Goal: Task Accomplishment & Management: Use online tool/utility

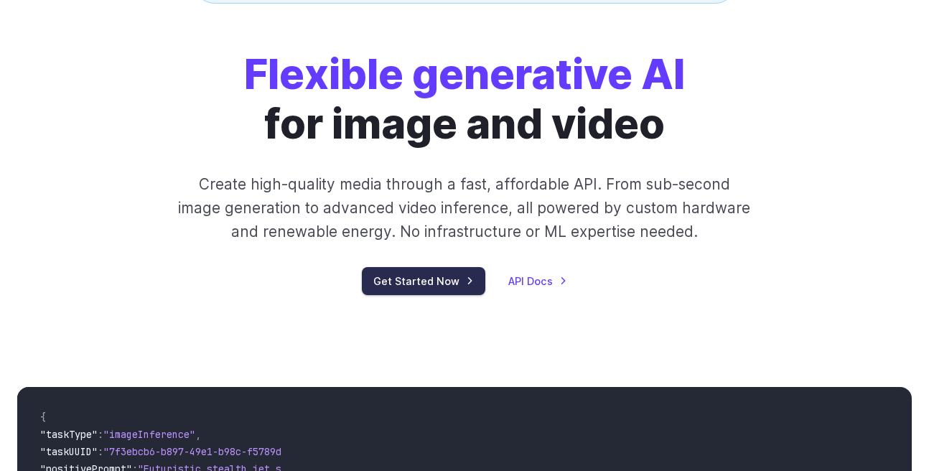
scroll to position [164, 0]
click at [447, 289] on link "Get Started Now" at bounding box center [424, 281] width 124 height 28
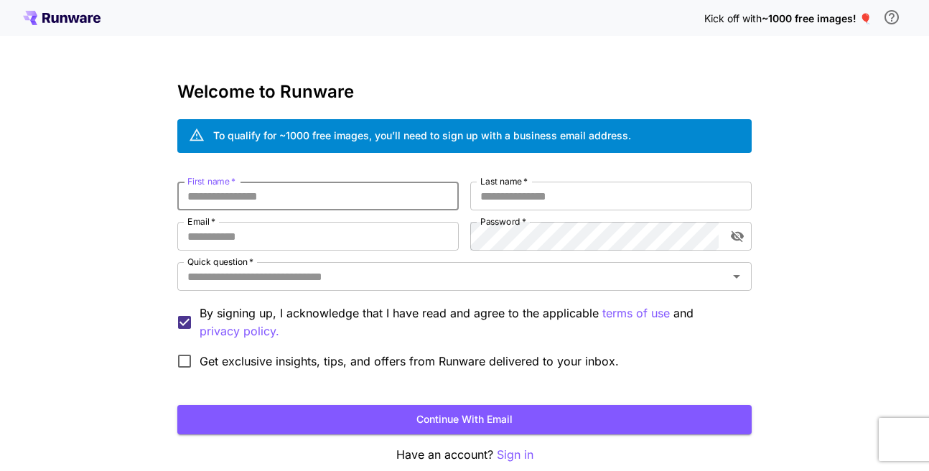
click at [374, 194] on input "First name   *" at bounding box center [317, 196] width 281 height 29
click at [309, 190] on input "First name   *" at bounding box center [317, 196] width 281 height 29
type input "*"
type input "******"
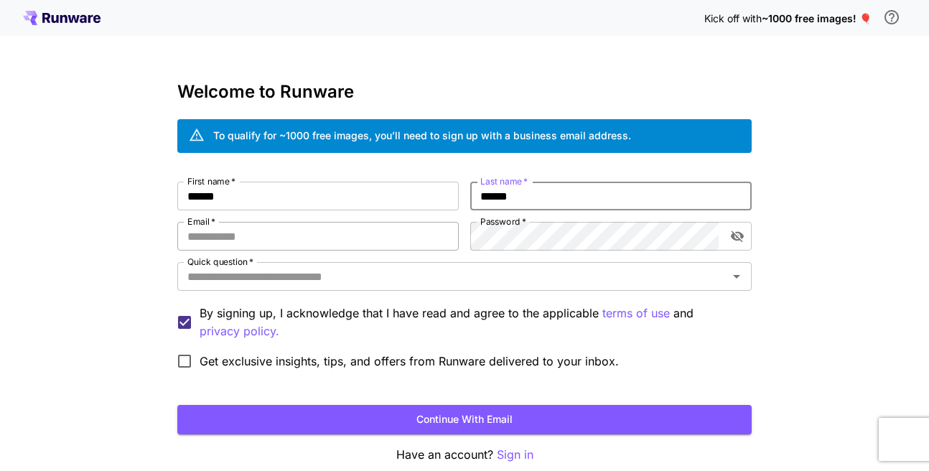
type input "******"
click at [226, 239] on input "Email   *" at bounding box center [317, 236] width 281 height 29
click at [323, 233] on input "Email   *" at bounding box center [317, 236] width 281 height 29
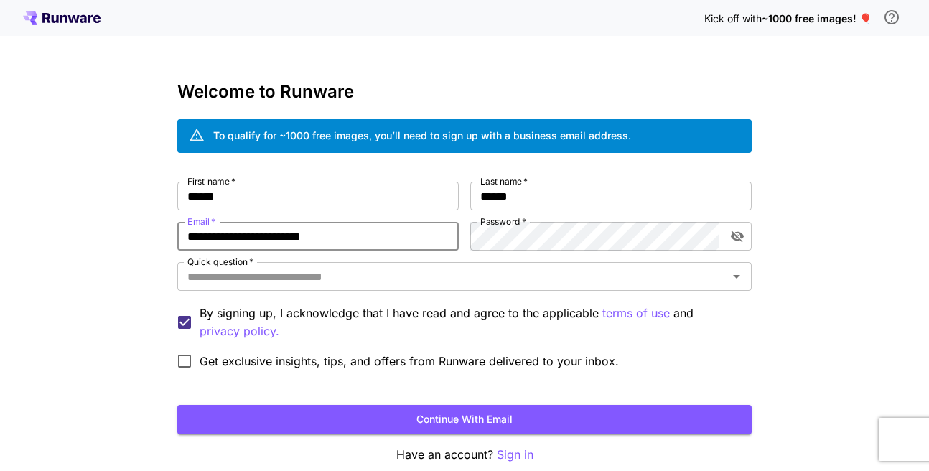
type input "**********"
click at [738, 240] on icon "toggle password visibility" at bounding box center [737, 236] width 13 height 11
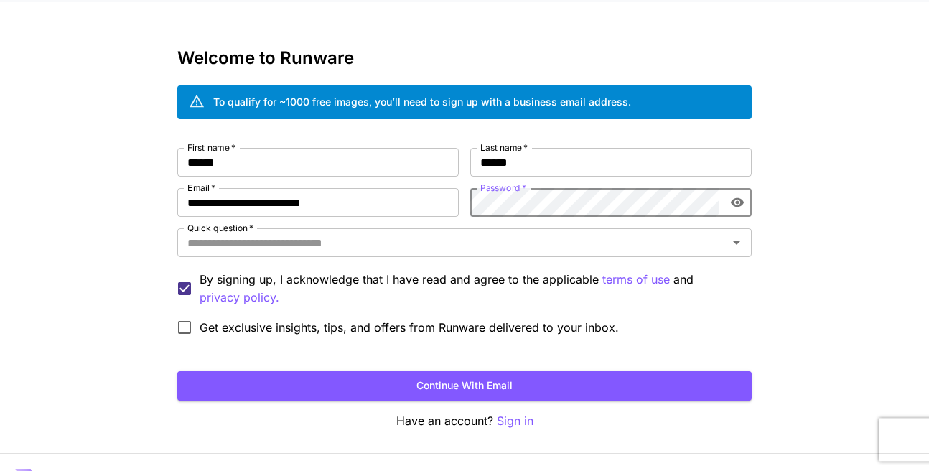
scroll to position [70, 0]
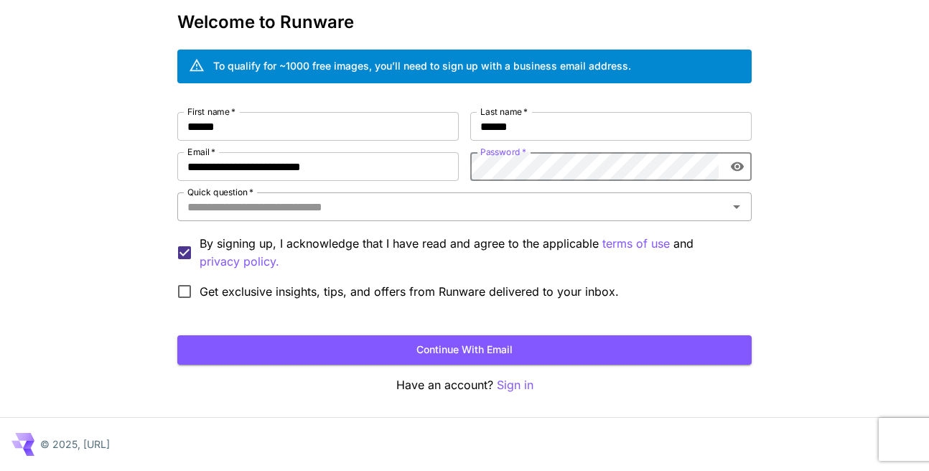
click at [332, 208] on input "Quick question   *" at bounding box center [453, 207] width 542 height 20
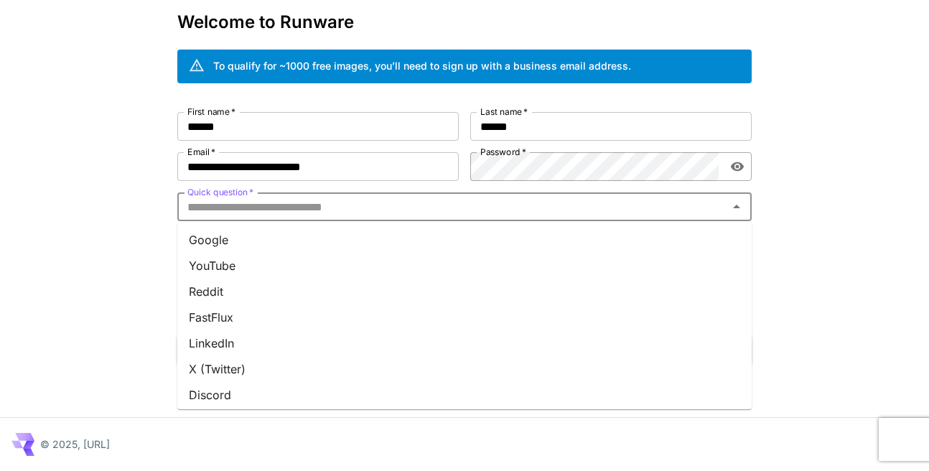
click at [233, 248] on li "Google" at bounding box center [464, 240] width 574 height 26
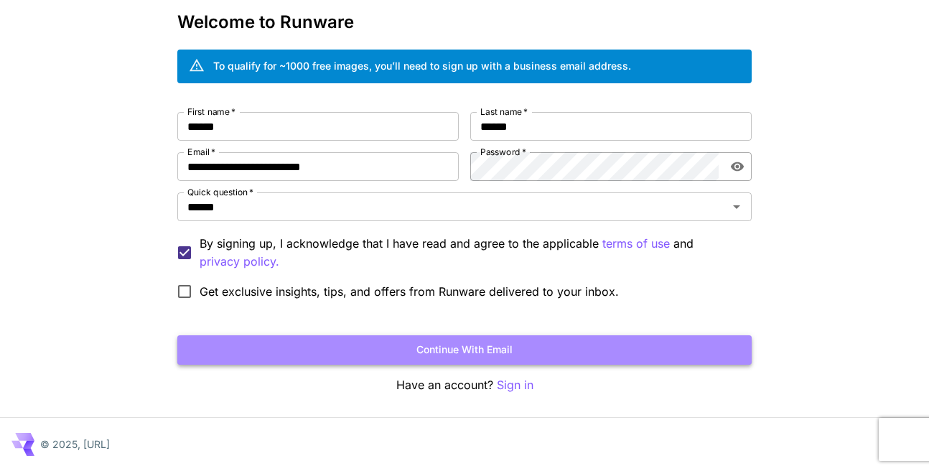
click at [475, 342] on button "Continue with email" at bounding box center [464, 349] width 574 height 29
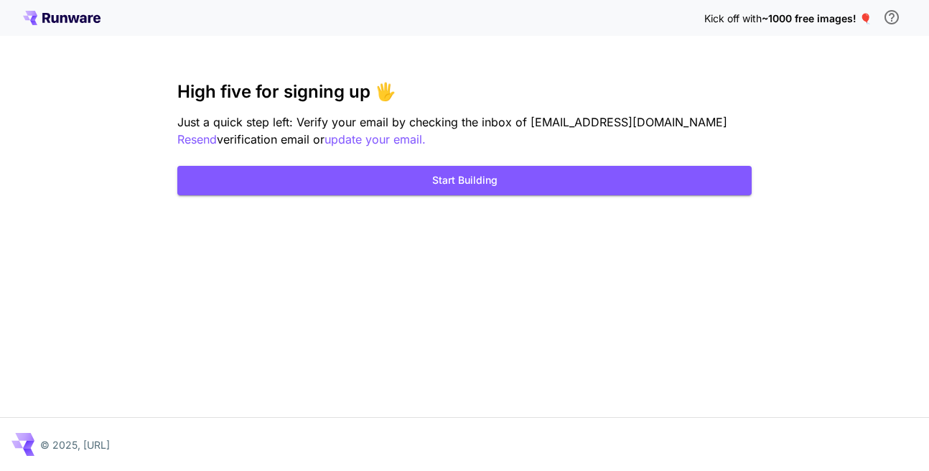
click at [495, 156] on div "High five for signing up 🖐️ Just a quick step left: Verify your email by checki…" at bounding box center [464, 138] width 574 height 113
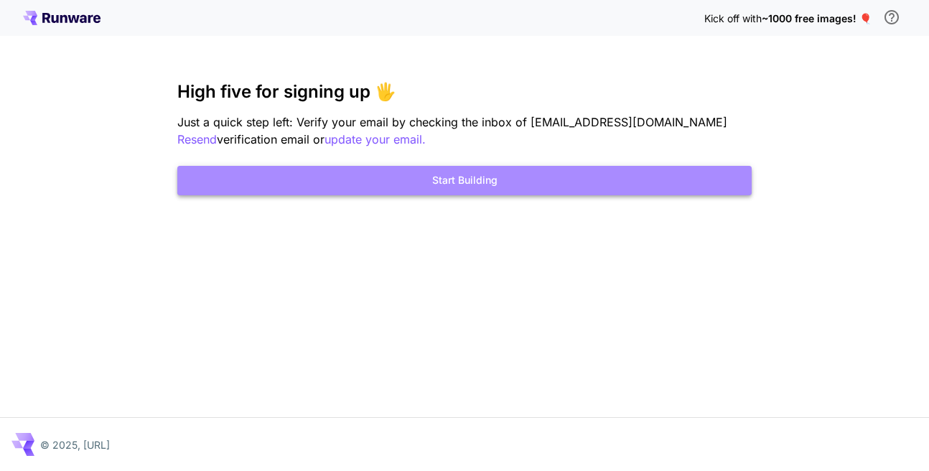
click at [471, 195] on button "Start Building" at bounding box center [464, 180] width 574 height 29
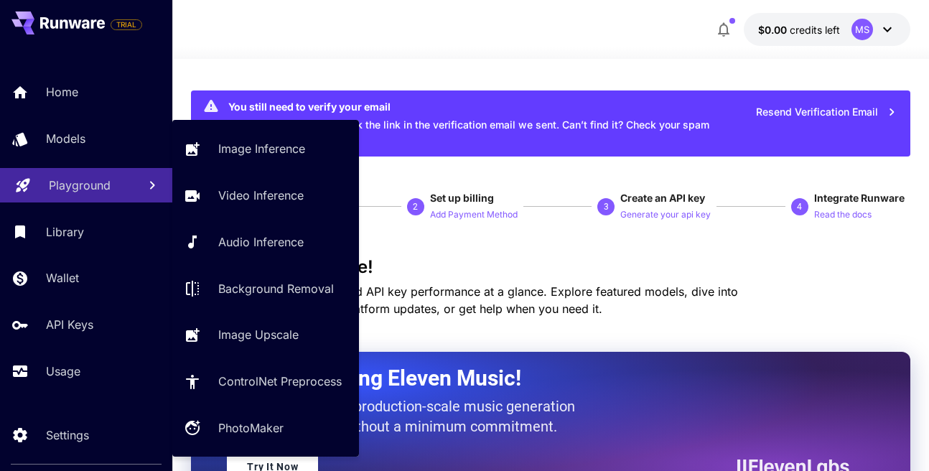
scroll to position [34, 0]
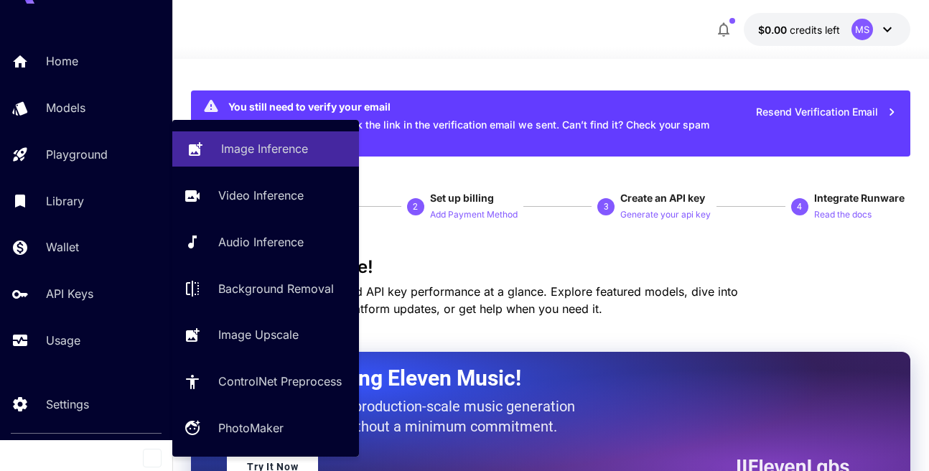
click at [246, 151] on p "Image Inference" at bounding box center [264, 148] width 87 height 17
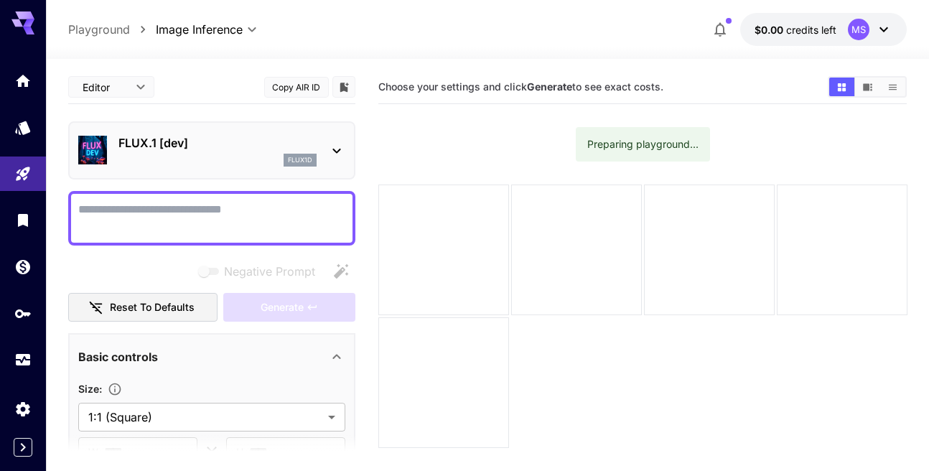
click at [266, 159] on div "flux1d" at bounding box center [217, 160] width 198 height 13
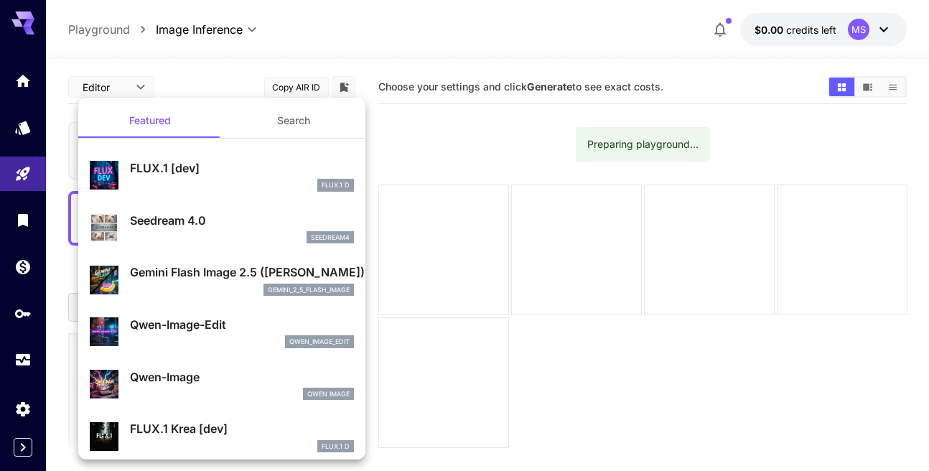
click at [327, 124] on button "Search" at bounding box center [294, 120] width 144 height 34
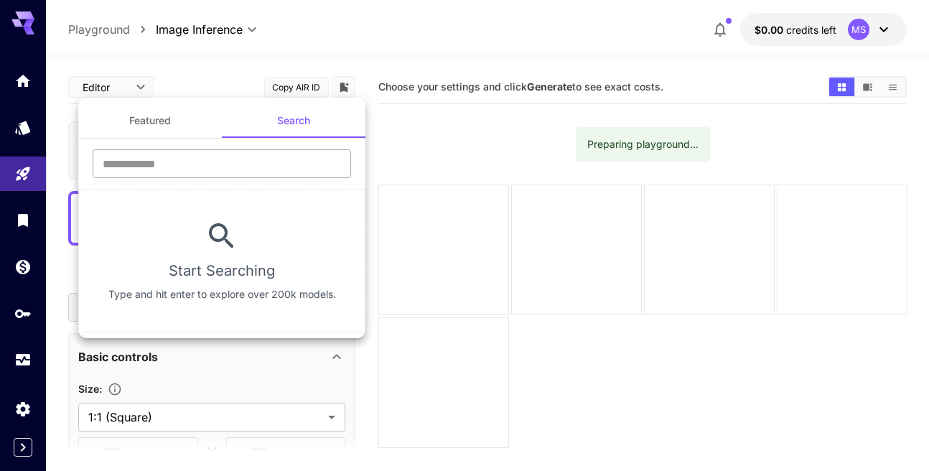
click at [206, 159] on input "text" at bounding box center [222, 163] width 258 height 29
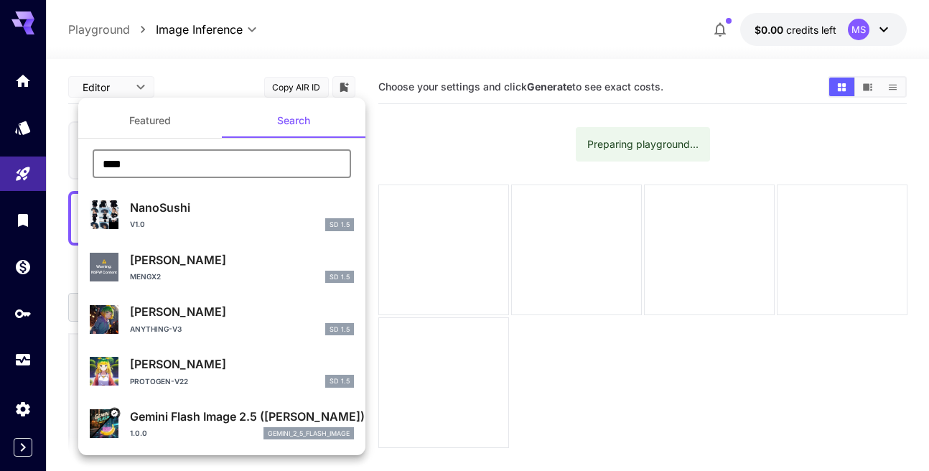
drag, startPoint x: 232, startPoint y: 156, endPoint x: 294, endPoint y: 266, distance: 127.0
click at [93, 152] on input "****" at bounding box center [222, 163] width 258 height 29
type input "****"
click at [190, 444] on div "Gemini Flash Image 2.5 (Nano Banana) 1.0.0 gemini_2_5_flash_image" at bounding box center [222, 424] width 264 height 44
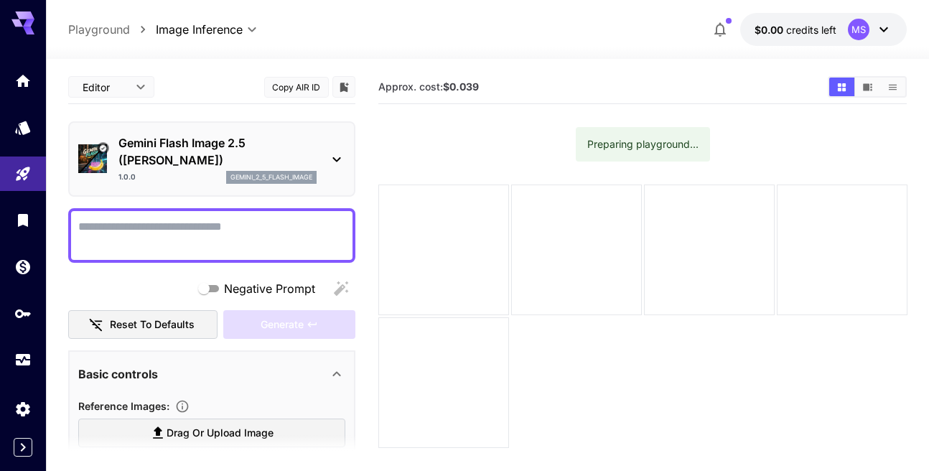
click at [298, 160] on p "Gemini Flash Image 2.5 (Nano Banana)" at bounding box center [217, 151] width 198 height 34
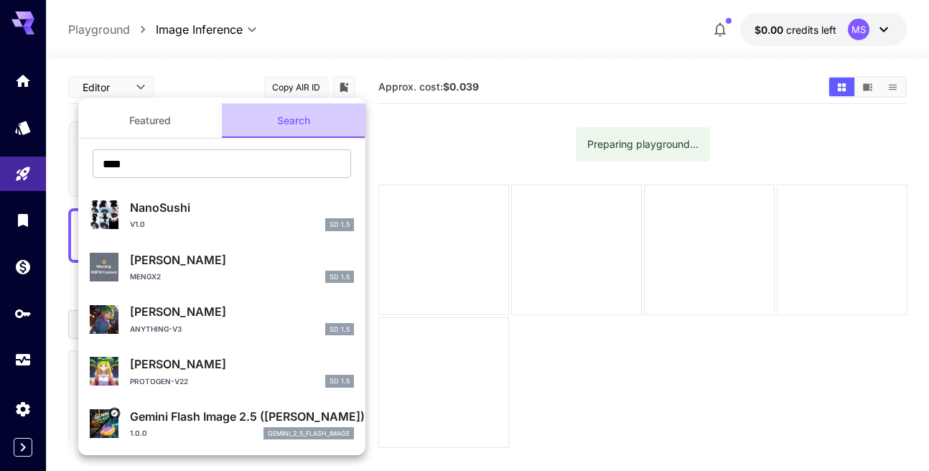
click at [325, 121] on button "Search" at bounding box center [294, 120] width 144 height 34
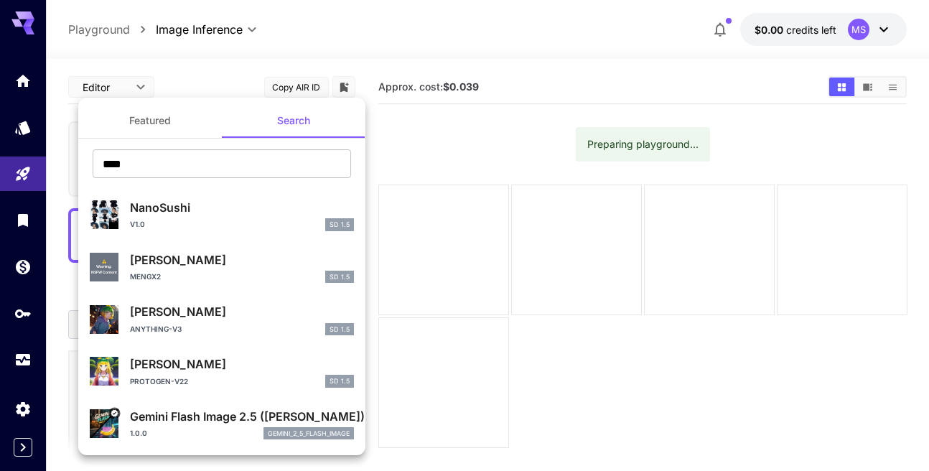
click at [190, 427] on div "1.0.0 gemini_2_5_flash_image" at bounding box center [242, 433] width 224 height 13
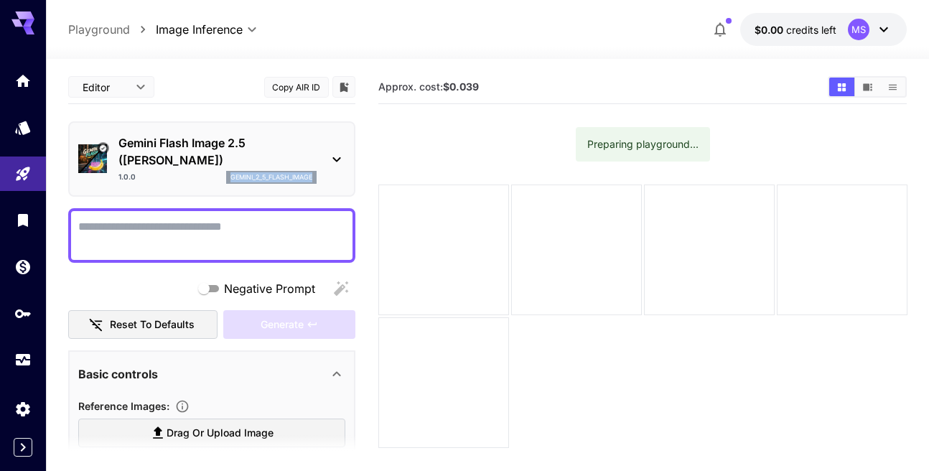
drag, startPoint x: 255, startPoint y: 172, endPoint x: 255, endPoint y: 185, distance: 12.9
click at [255, 185] on div "Gemini Flash Image 2.5 (Nano Banana) 1.0.0 gemini_2_5_flash_image" at bounding box center [211, 159] width 267 height 61
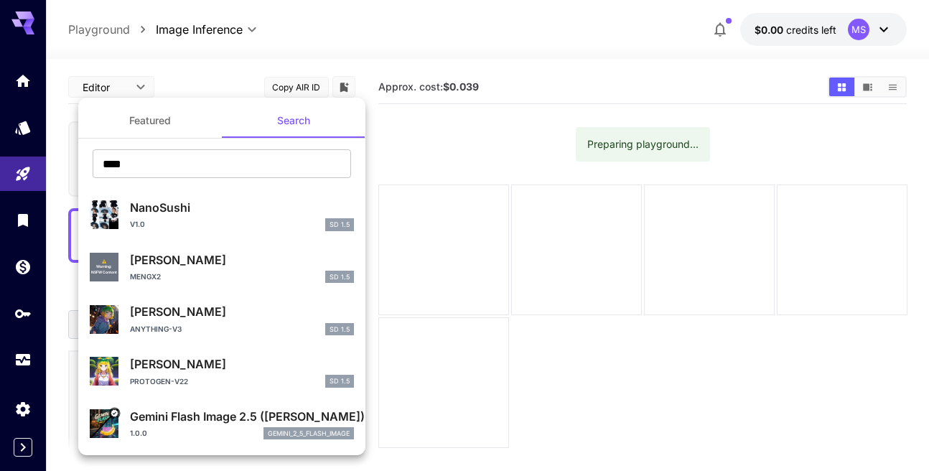
click at [536, 181] on div at bounding box center [464, 235] width 929 height 471
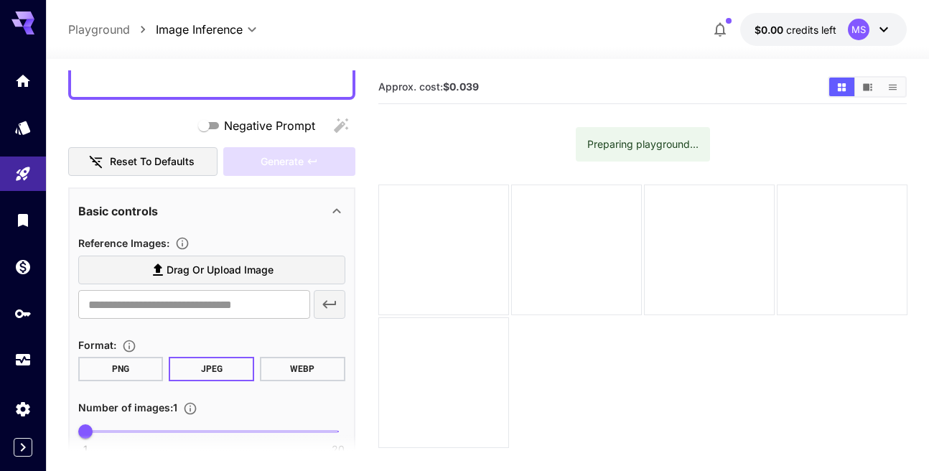
scroll to position [164, 0]
